Goal: Answer question/provide support: Share knowledge or assist other users

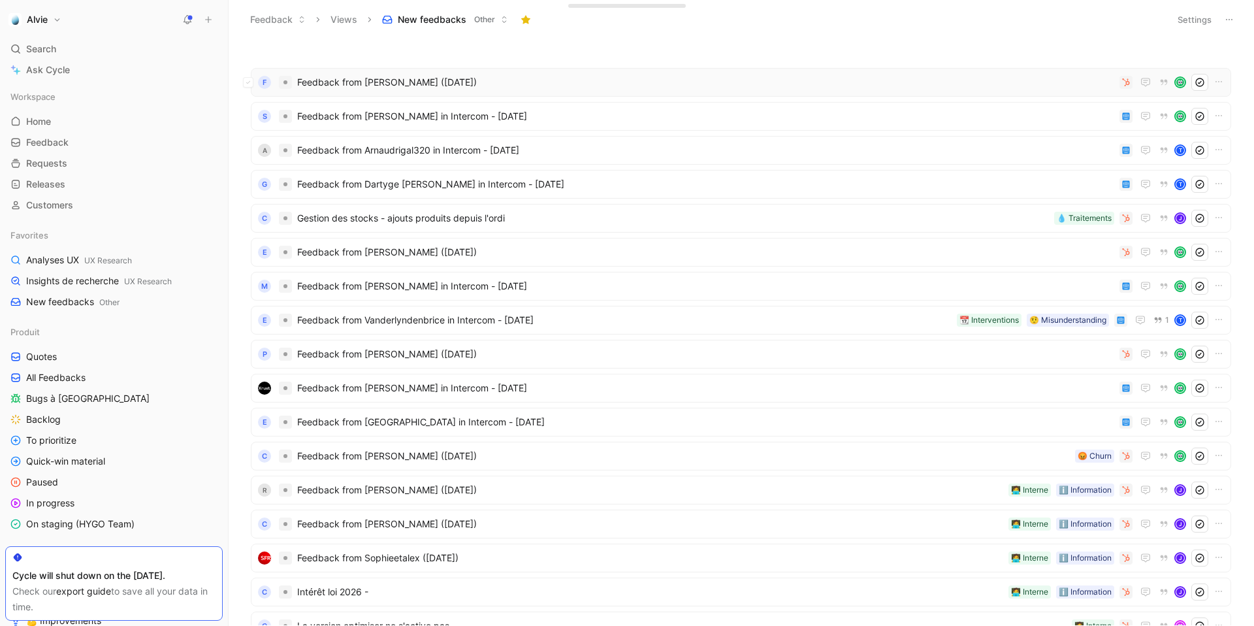
click at [461, 83] on span "Feedback from [PERSON_NAME] ([DATE])" at bounding box center [705, 82] width 817 height 16
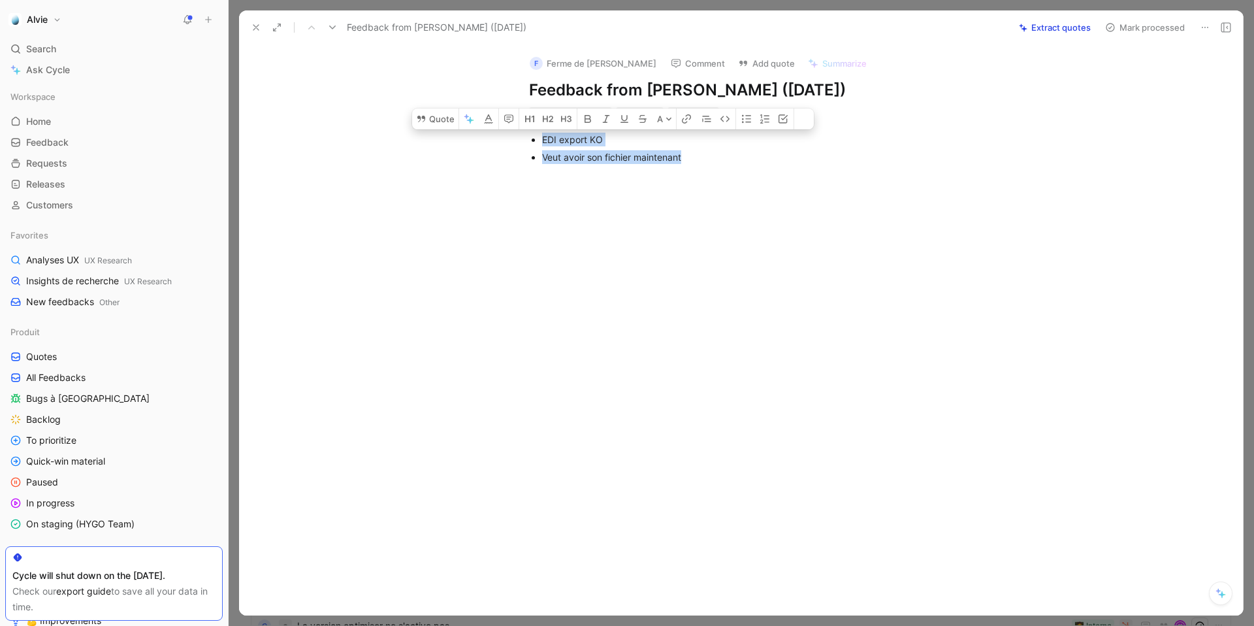
drag, startPoint x: 692, startPoint y: 153, endPoint x: 458, endPoint y: 125, distance: 235.5
click at [458, 125] on div "EDI export KO Veut avoir son fichier maintenant" at bounding box center [754, 148] width 976 height 56
copy ul "EDI export KO Veut avoir son fichier maintenant"
click at [925, 220] on div at bounding box center [754, 269] width 976 height 187
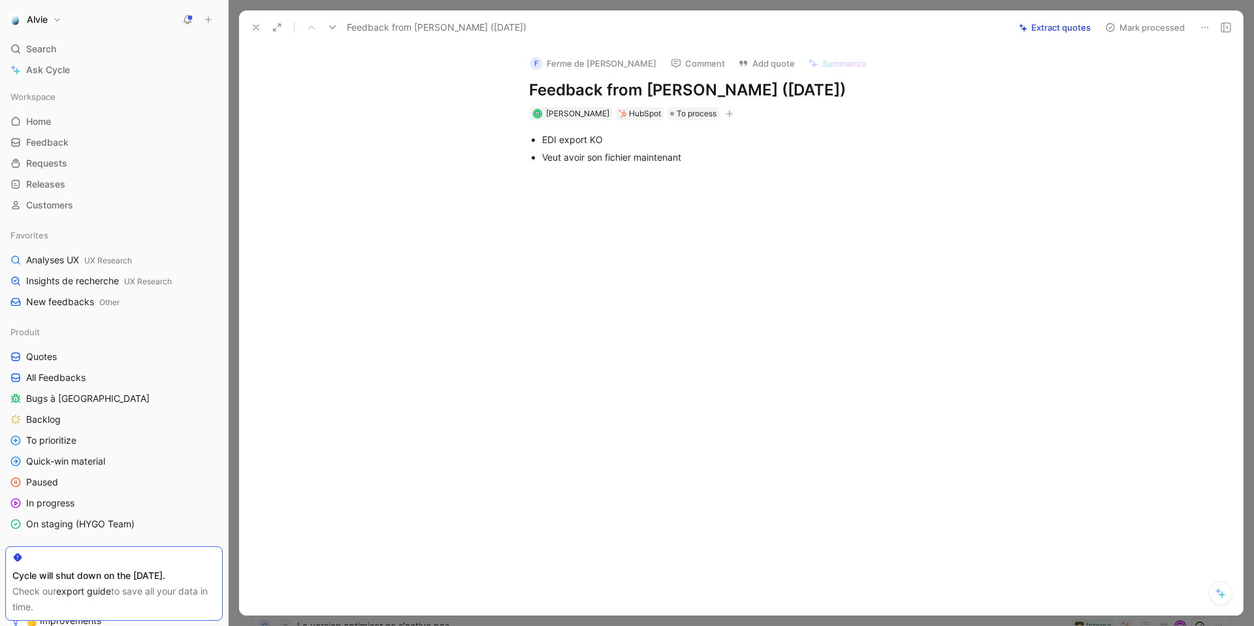
click at [330, 23] on icon at bounding box center [332, 27] width 10 height 10
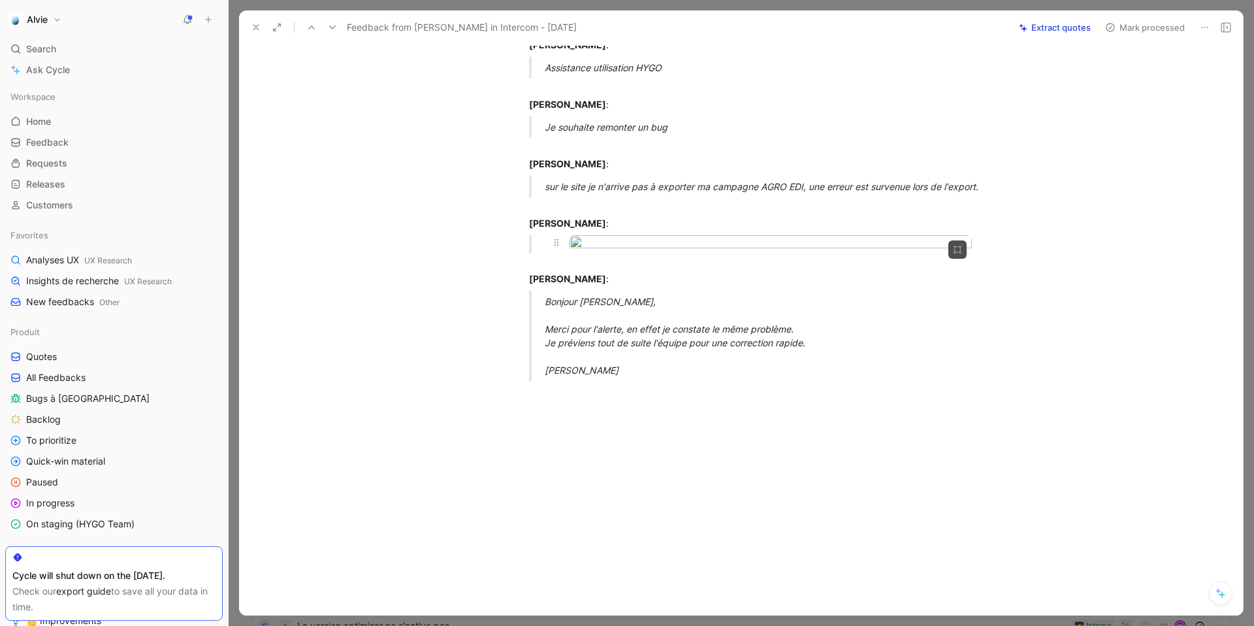
scroll to position [276, 0]
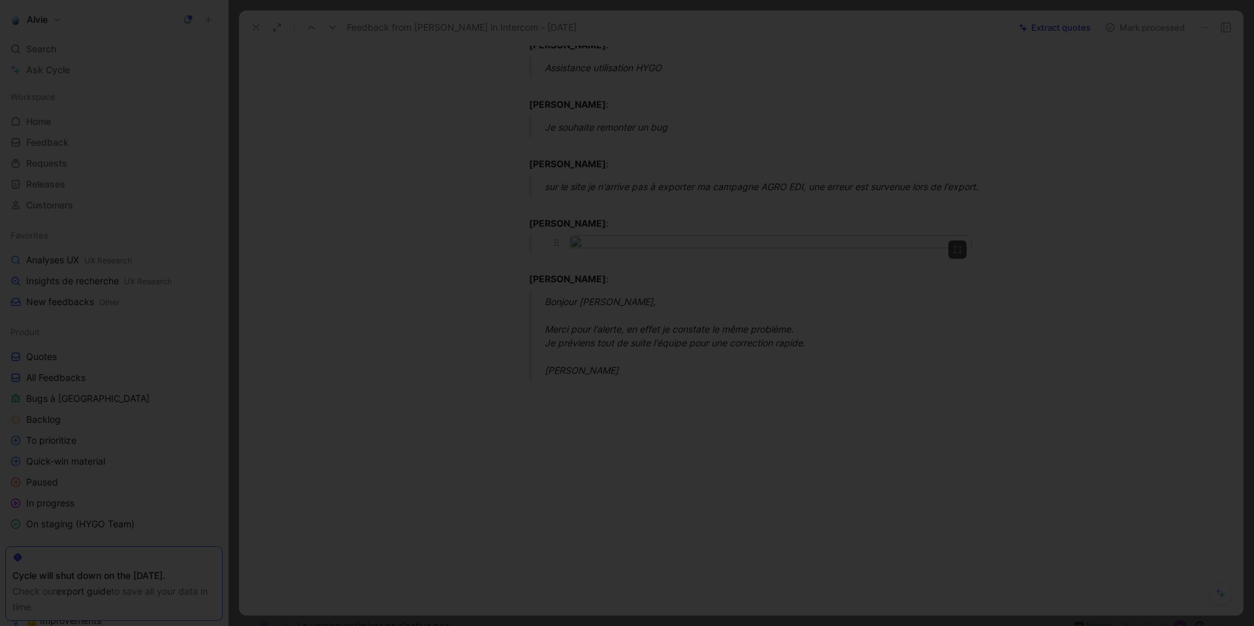
click at [764, 264] on body "Alvie Search ⌘ K Ask Cycle Workspace Home G then H Feedback G then F Requests G…" at bounding box center [627, 313] width 1254 height 626
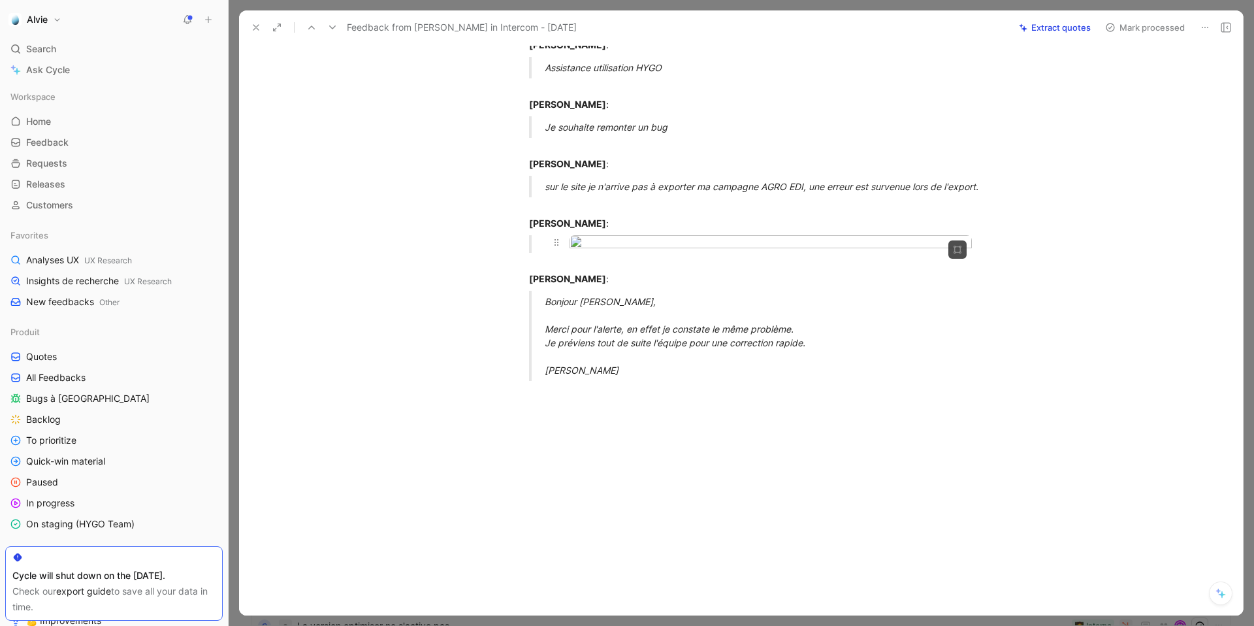
click at [764, 264] on img at bounding box center [627, 313] width 1254 height 626
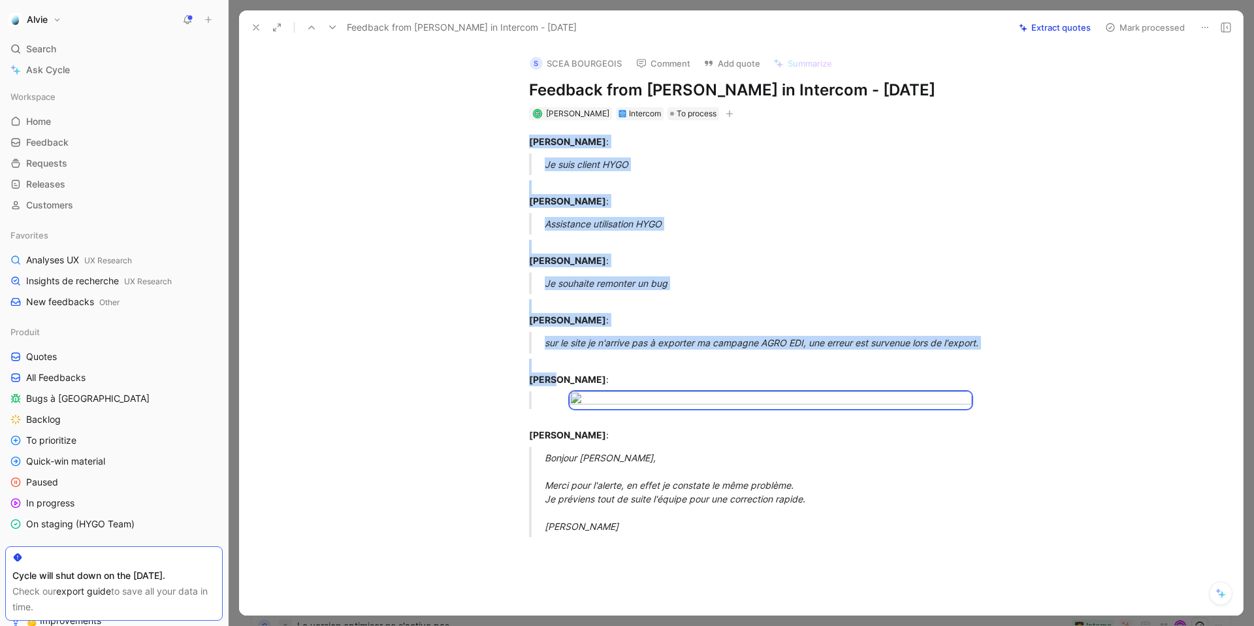
scroll to position [370, 0]
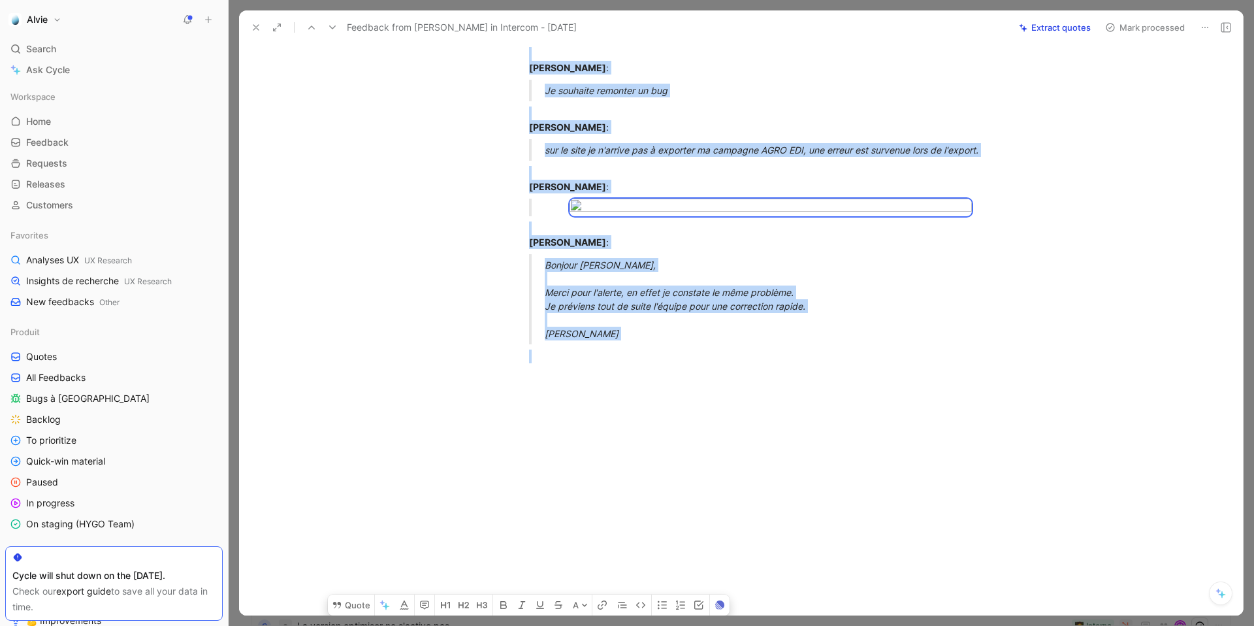
drag, startPoint x: 527, startPoint y: 138, endPoint x: 601, endPoint y: 699, distance: 565.2
click at [601, 507] on html "Alvie Search ⌘ K Ask Cycle Workspace Home G then H Feedback G then F Requests G…" at bounding box center [627, 313] width 1254 height 626
copy div "[PERSON_NAME] : Je suis client HYGO [PERSON_NAME] : Assistance utilisation HYGO…"
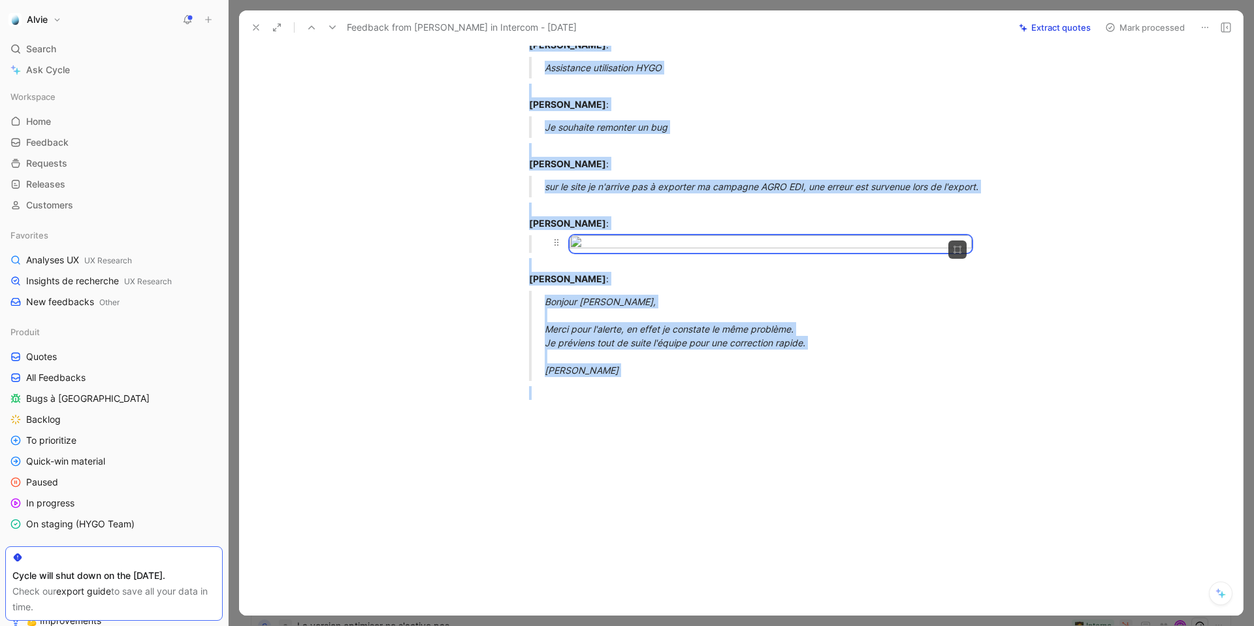
scroll to position [0, 0]
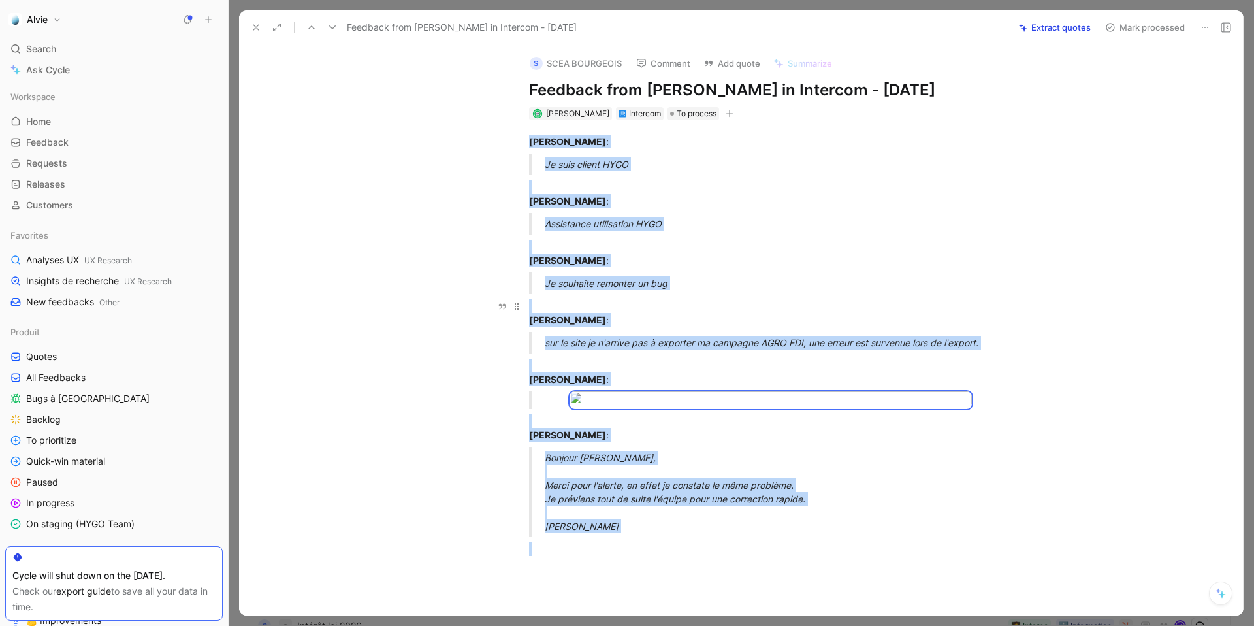
click at [818, 295] on p "[PERSON_NAME] :" at bounding box center [755, 312] width 502 height 35
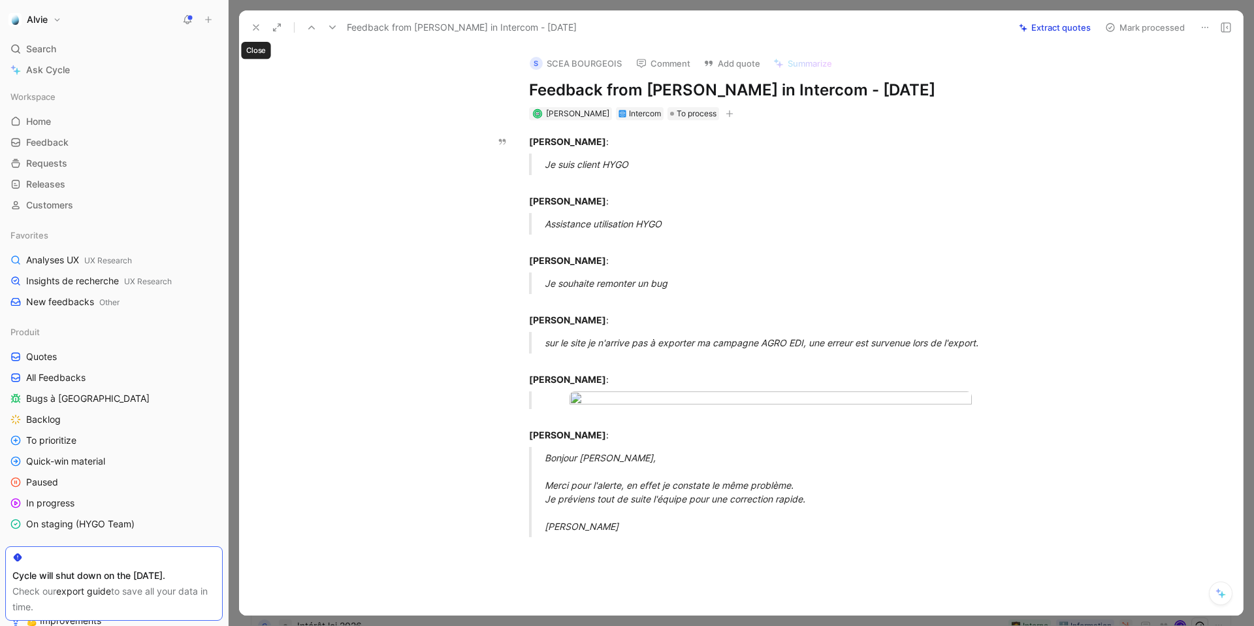
click at [251, 31] on icon at bounding box center [256, 27] width 10 height 10
